Goal: Task Accomplishment & Management: Use online tool/utility

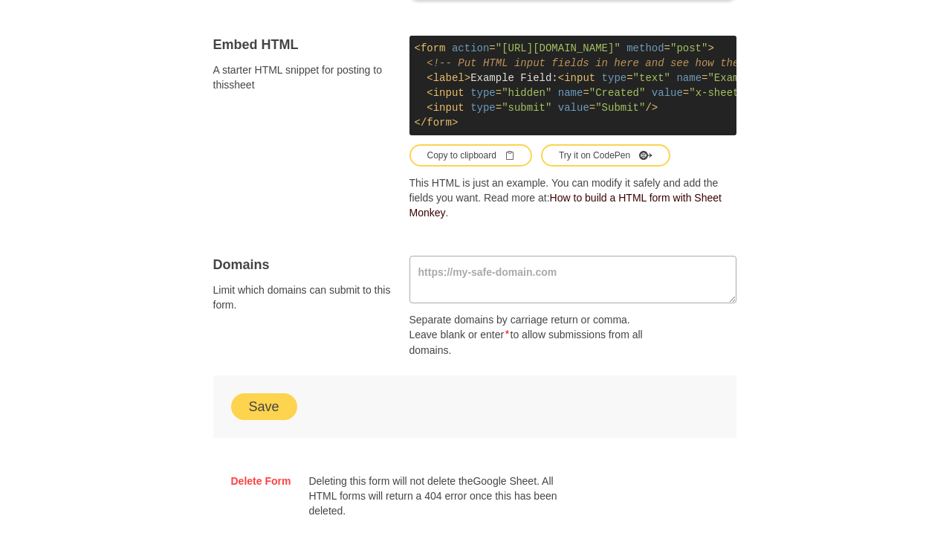
scroll to position [827, 0]
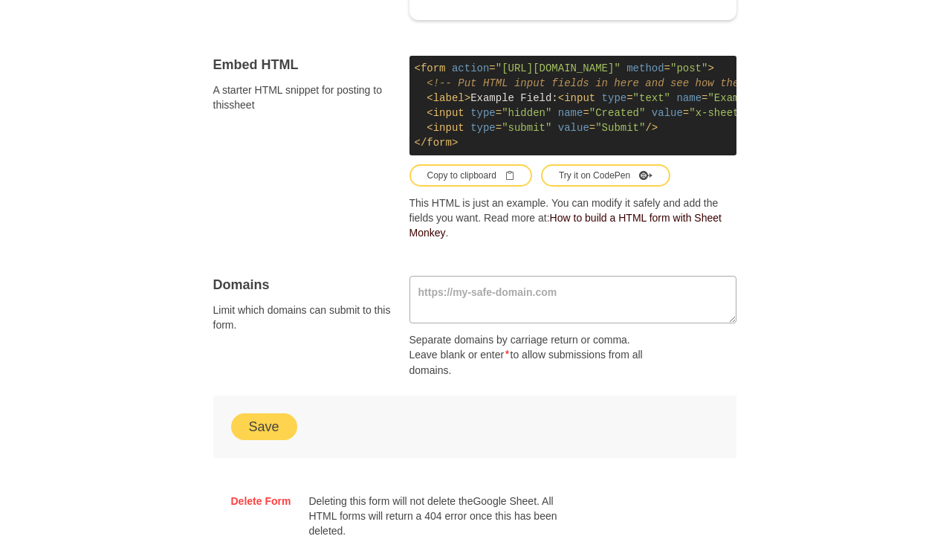
click at [257, 428] on button "Save" at bounding box center [264, 426] width 66 height 27
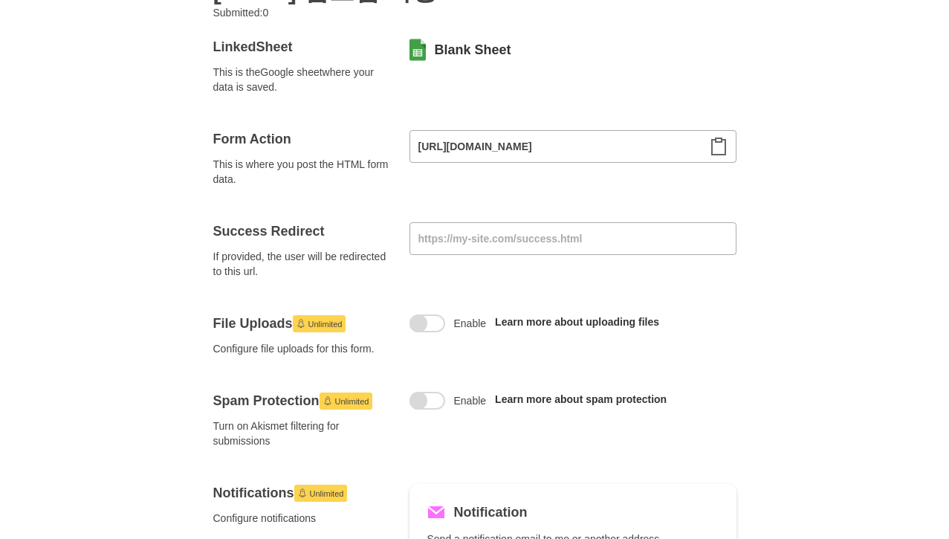
scroll to position [0, 0]
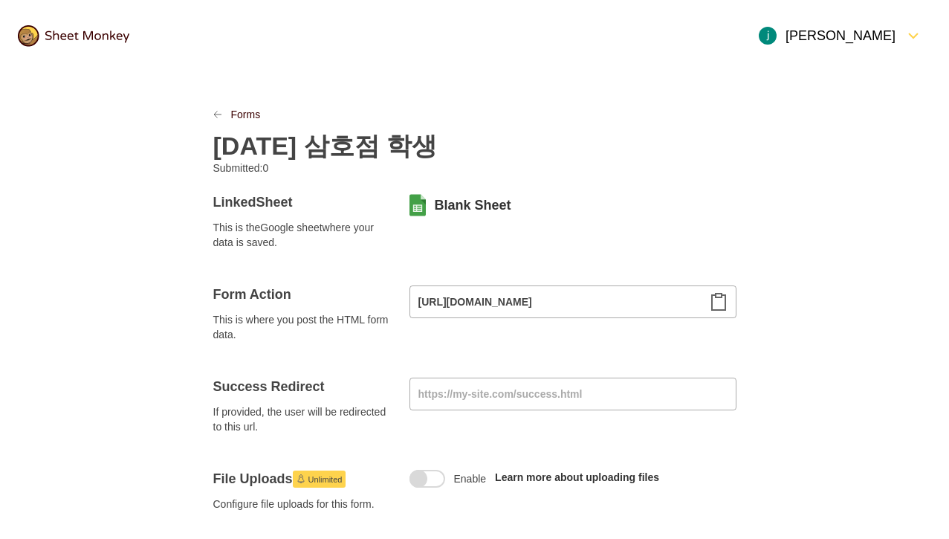
click at [97, 22] on div at bounding box center [73, 35] width 147 height 57
click at [103, 38] on img at bounding box center [73, 36] width 111 height 22
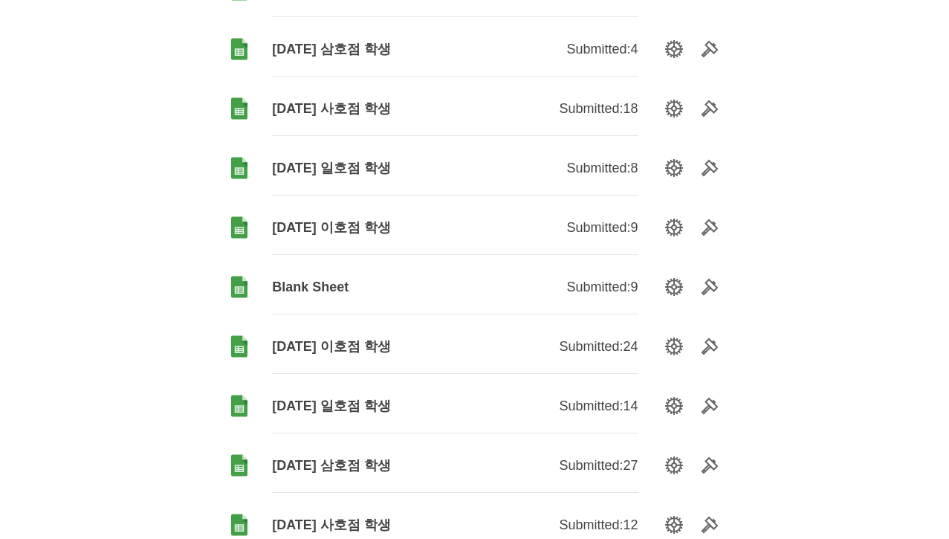
scroll to position [891, 0]
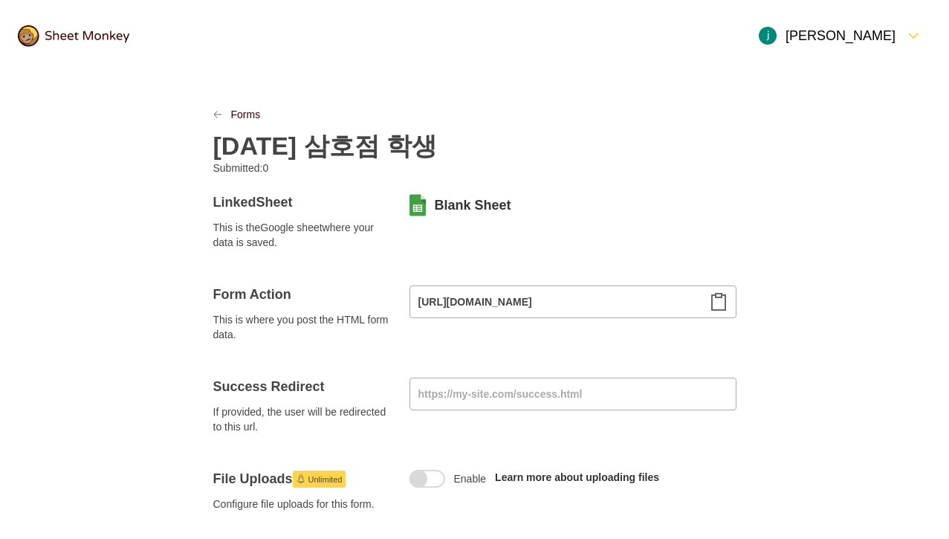
click at [82, 31] on img at bounding box center [73, 36] width 111 height 22
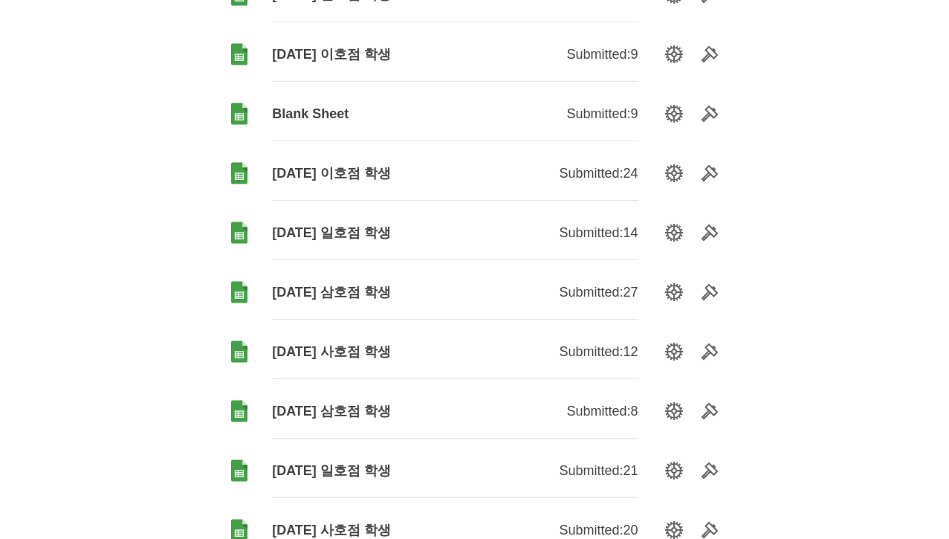
scroll to position [1088, 0]
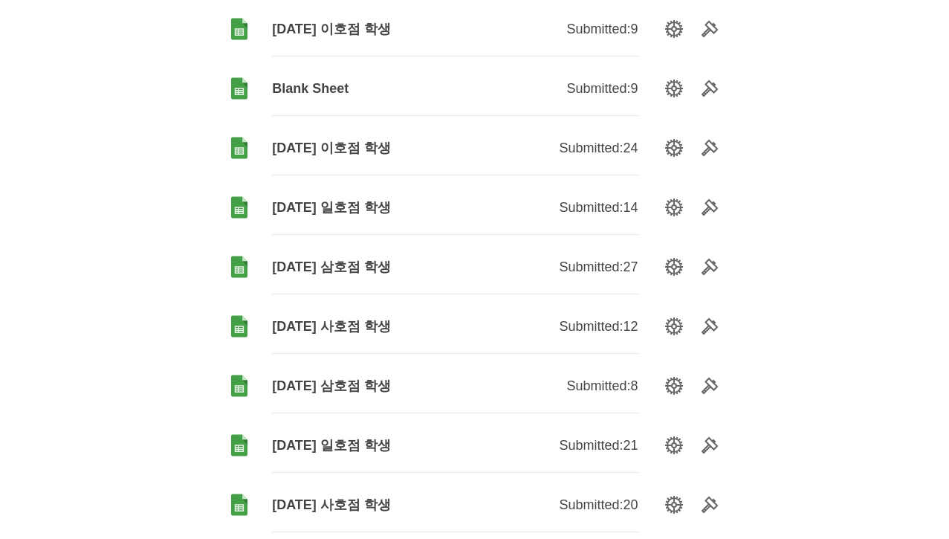
click at [326, 323] on span "[DATE] 사호점 학생" at bounding box center [363, 326] width 183 height 18
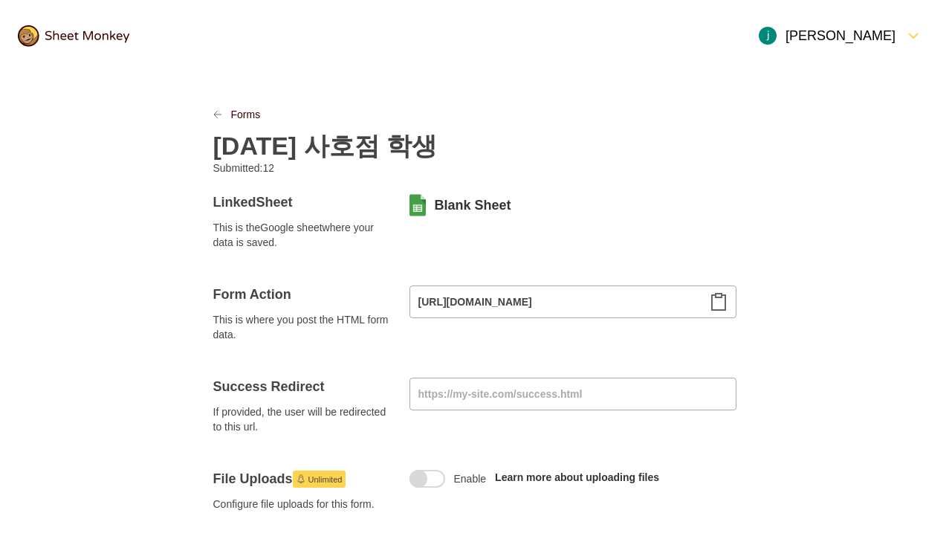
click at [724, 304] on icon "Clipboard" at bounding box center [718, 301] width 13 height 16
